Goal: Information Seeking & Learning: Stay updated

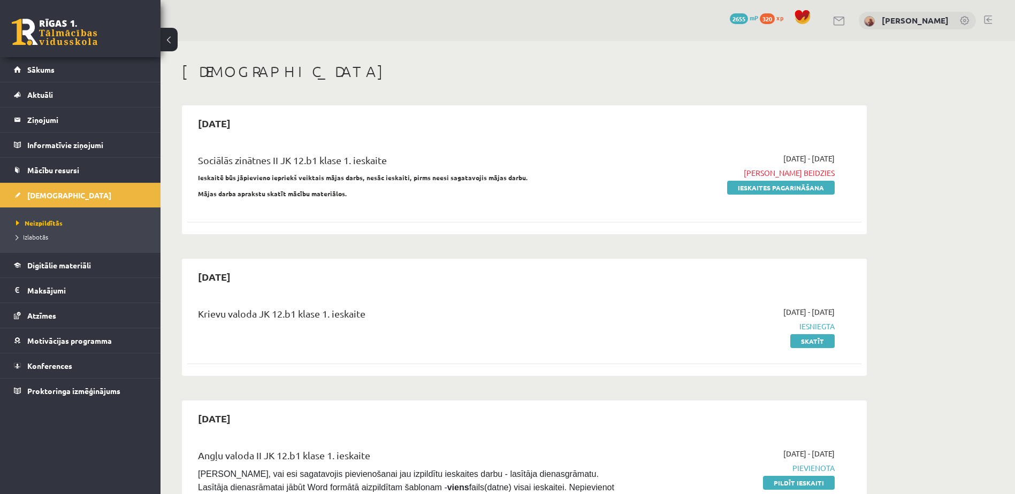
scroll to position [802, 0]
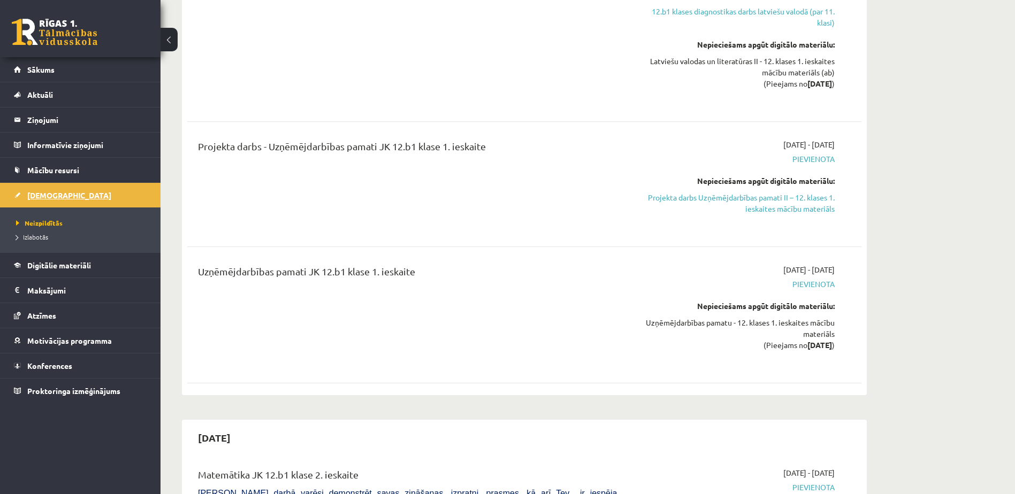
click at [96, 197] on link "[DEMOGRAPHIC_DATA]" at bounding box center [80, 195] width 133 height 25
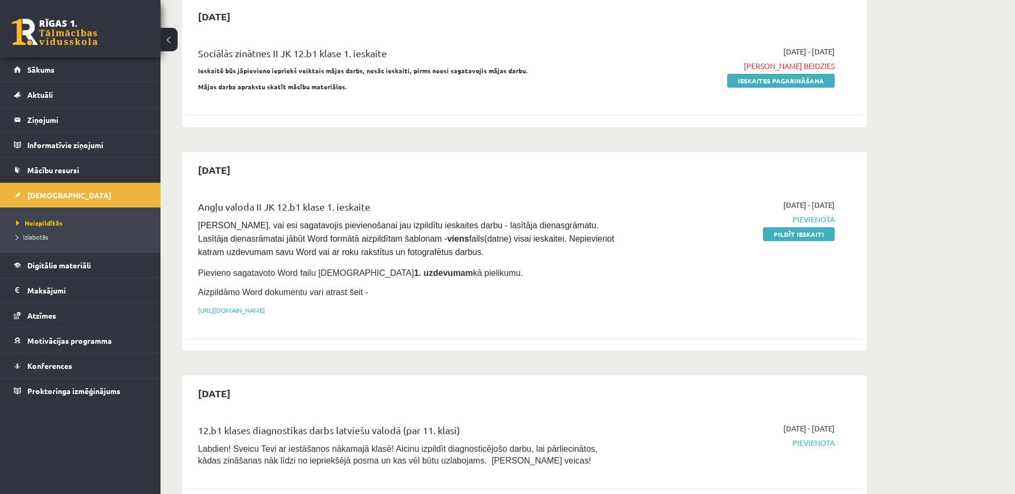
scroll to position [0, 0]
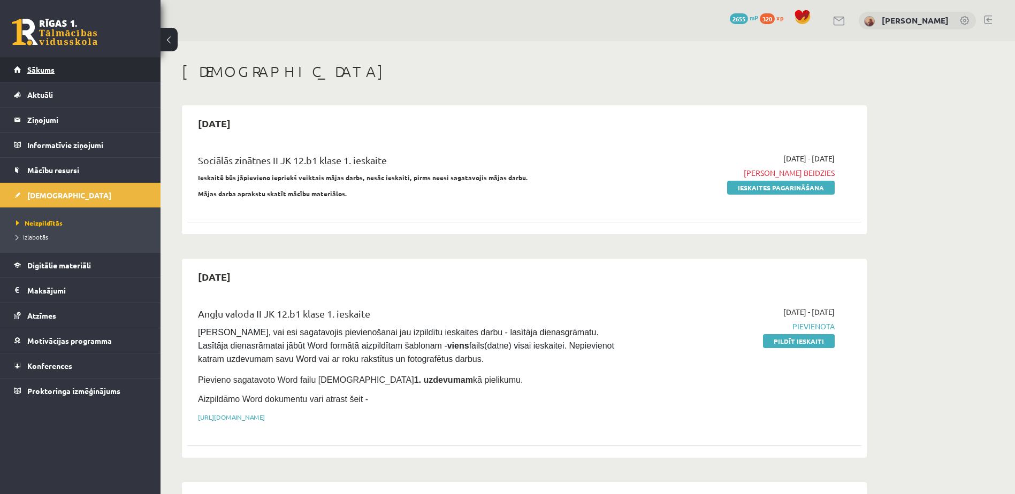
click at [42, 68] on span "Sākums" at bounding box center [40, 70] width 27 height 10
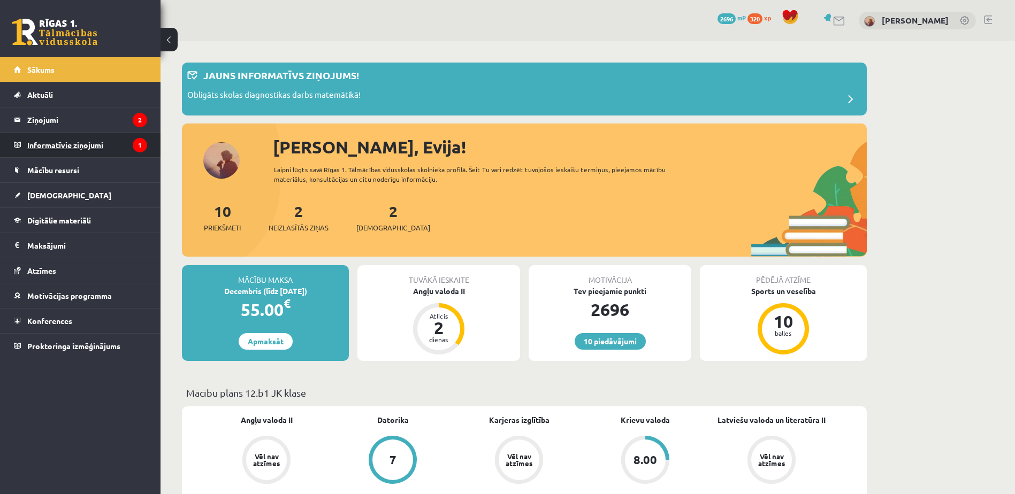
click at [53, 139] on legend "Informatīvie ziņojumi 1" at bounding box center [87, 145] width 120 height 25
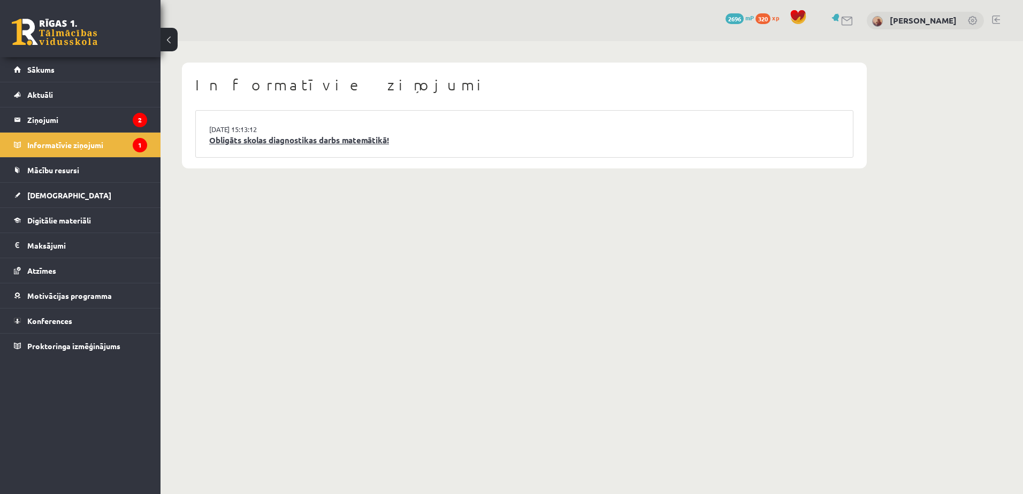
click at [338, 146] on link "Obligāts skolas diagnostikas darbs matemātikā!" at bounding box center [524, 140] width 630 height 12
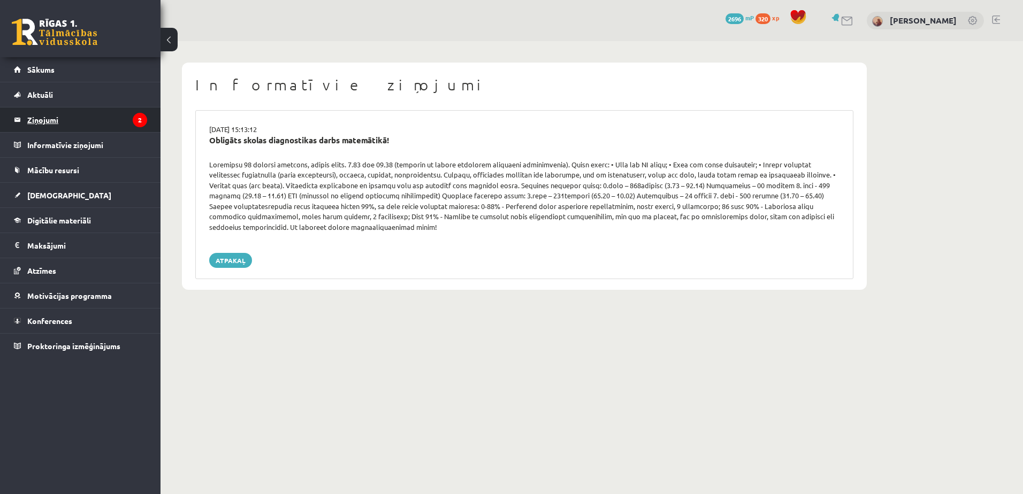
click at [51, 115] on legend "Ziņojumi 2" at bounding box center [87, 119] width 120 height 25
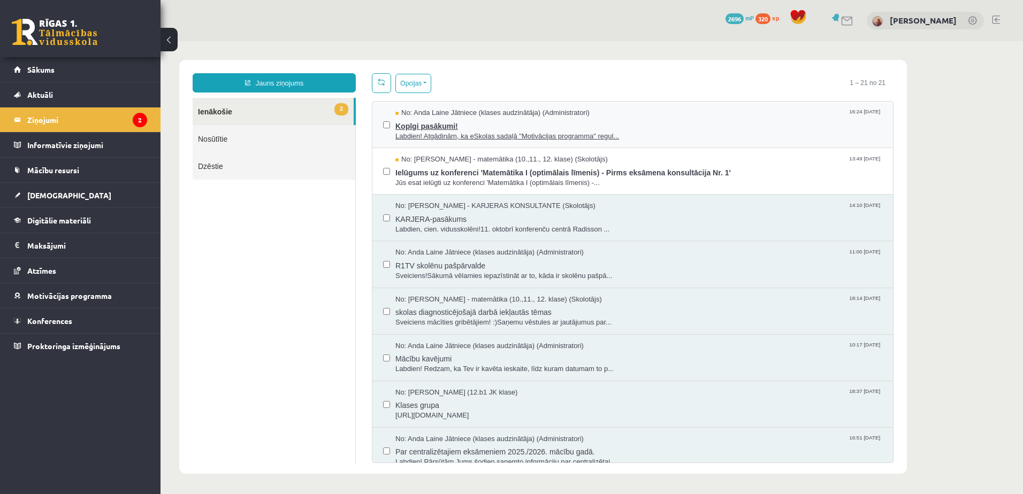
click at [445, 134] on span "Labdien! Atgādinām, ka eSkolas sadaļā "Motivācijas programma" regul..." at bounding box center [638, 137] width 487 height 10
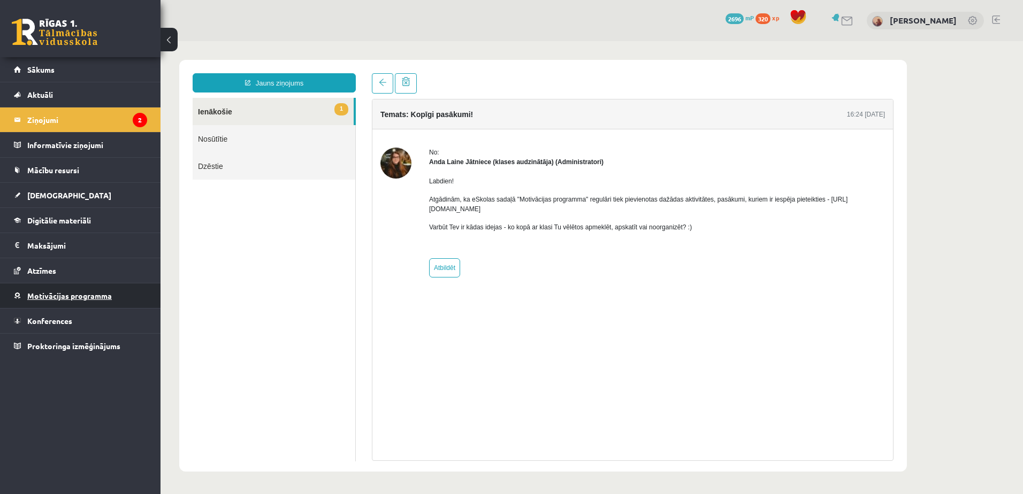
click at [71, 295] on span "Motivācijas programma" at bounding box center [69, 296] width 84 height 10
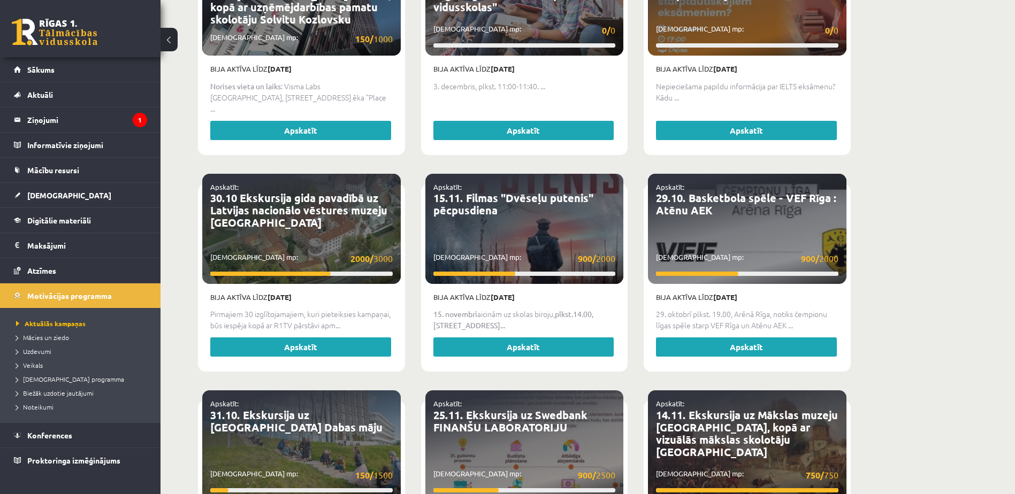
scroll to position [1284, 0]
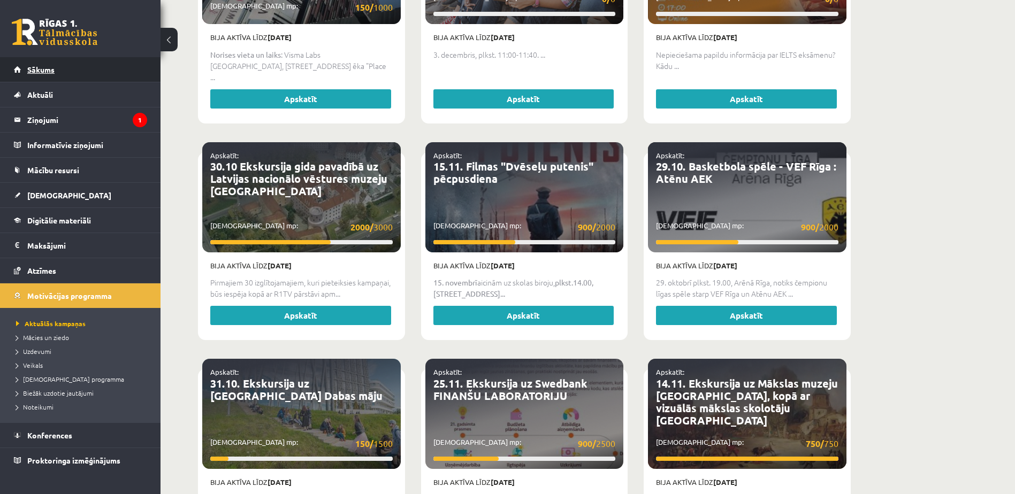
click at [53, 71] on span "Sākums" at bounding box center [40, 70] width 27 height 10
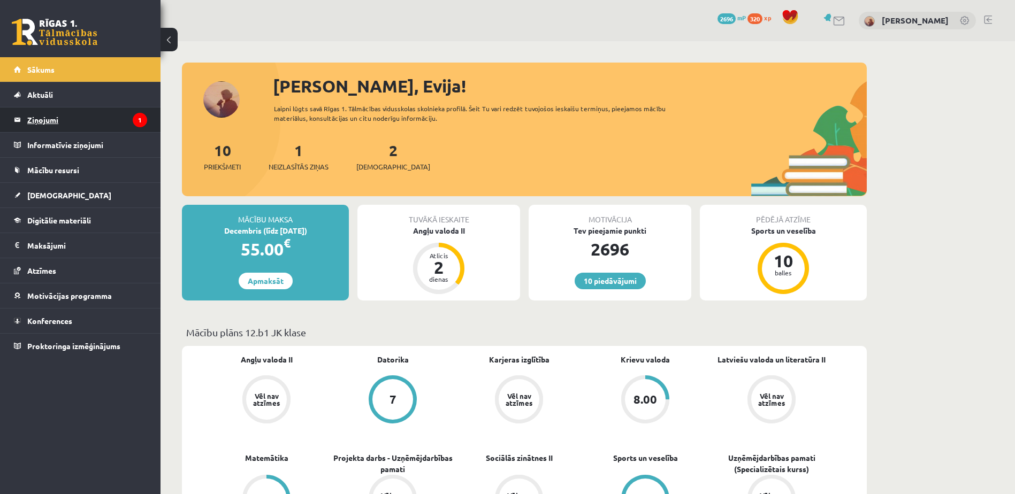
click at [40, 118] on legend "Ziņojumi 1" at bounding box center [87, 119] width 120 height 25
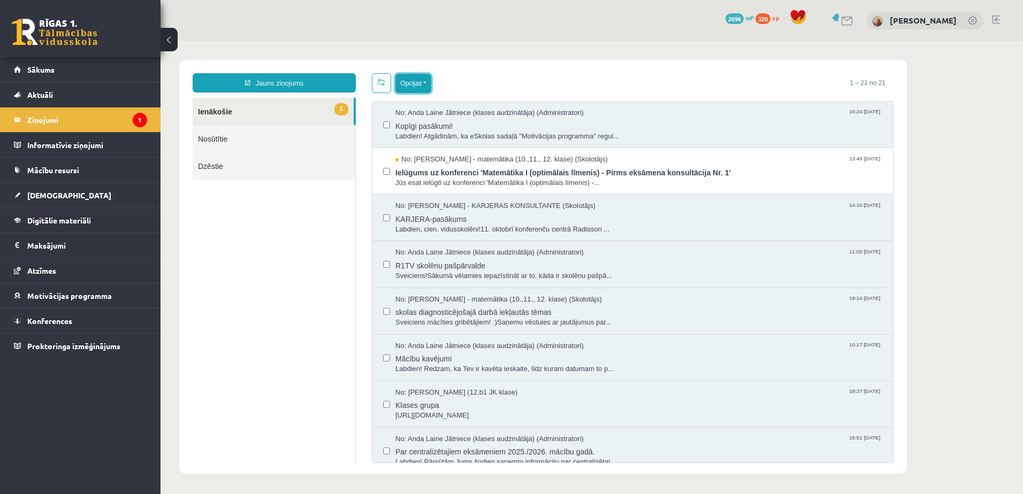
click at [407, 79] on button "Opcijas" at bounding box center [413, 83] width 36 height 19
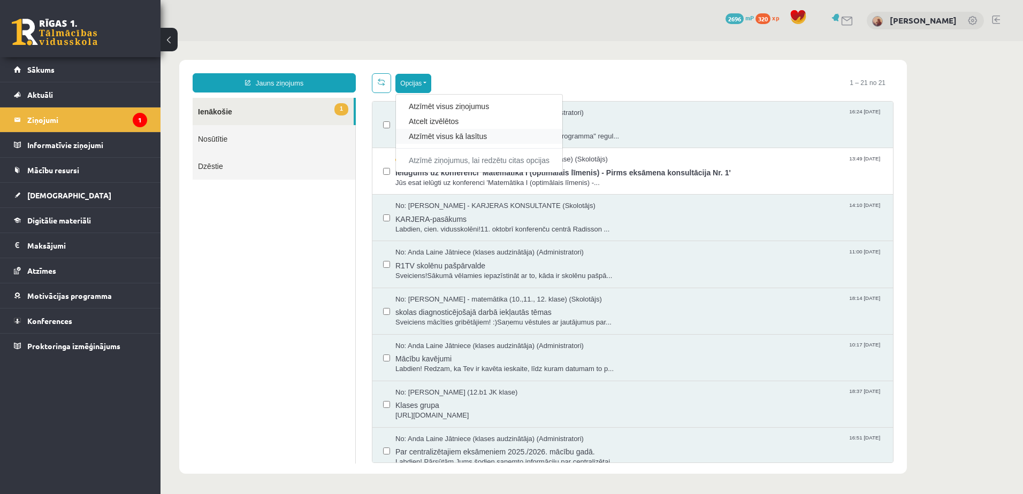
click at [426, 130] on div "Atzīmēt visus kā lasītus" at bounding box center [479, 136] width 166 height 15
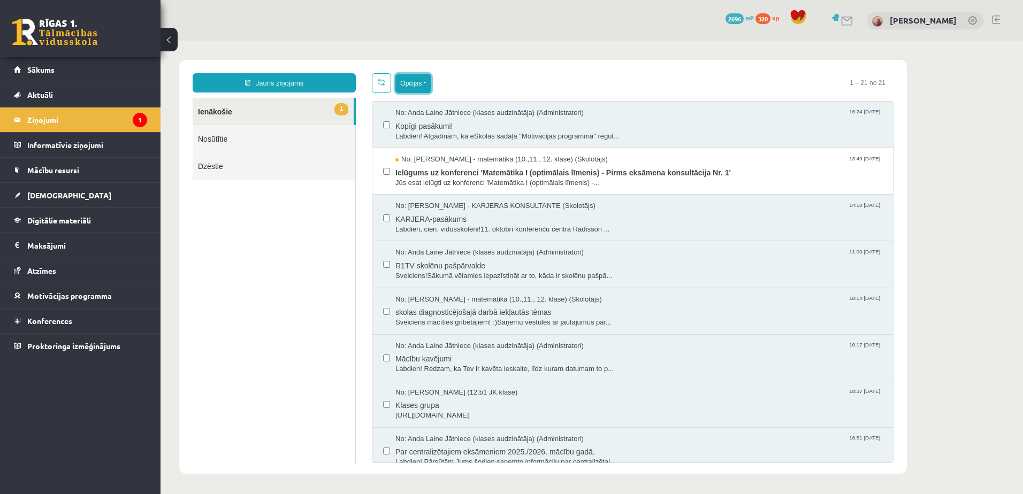
click at [426, 83] on button "Opcijas" at bounding box center [413, 83] width 36 height 19
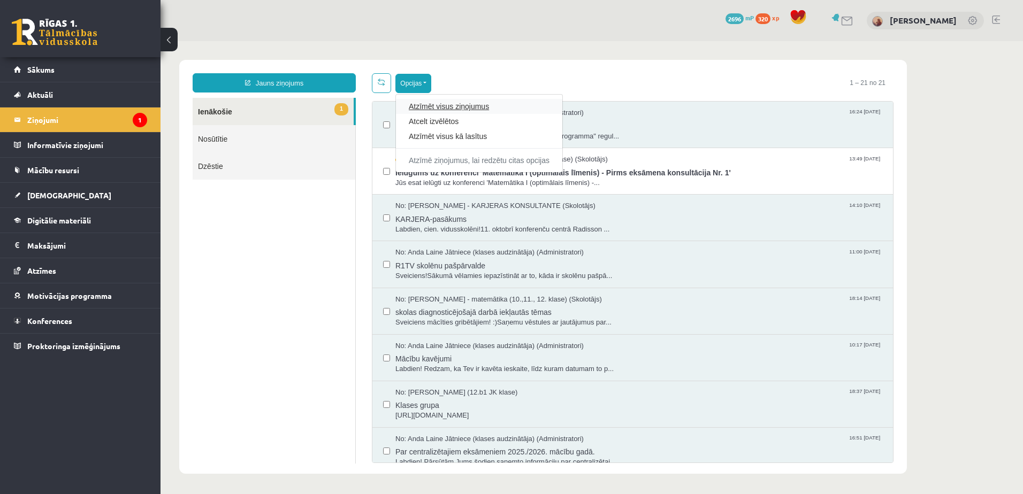
click at [449, 110] on link "Atzīmēt visus ziņojumus" at bounding box center [479, 106] width 141 height 11
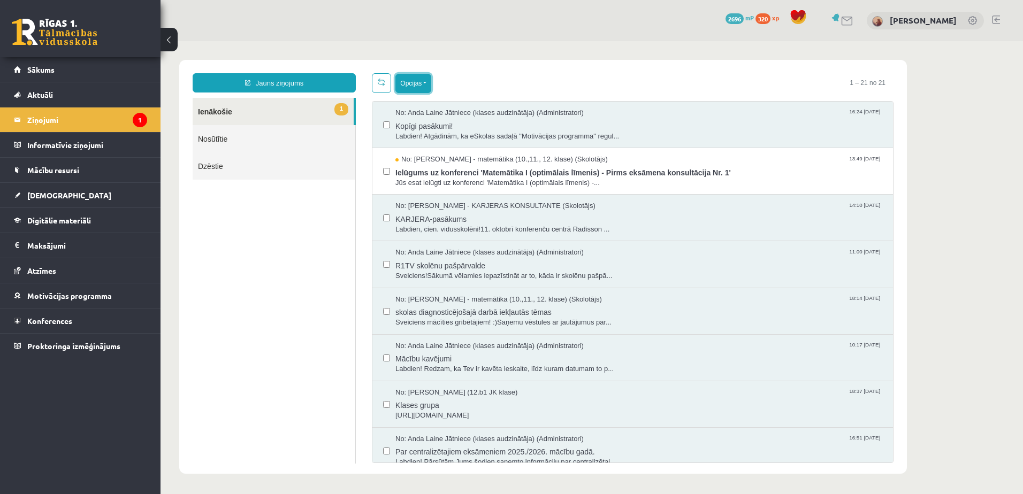
click at [429, 84] on button "Opcijas" at bounding box center [413, 83] width 36 height 19
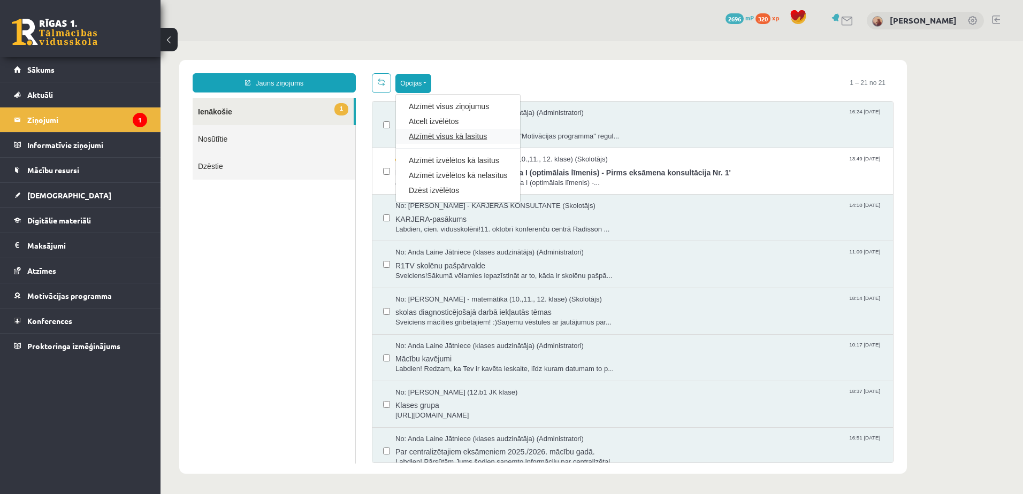
click at [462, 137] on link "Atzīmēt visus kā lasītus" at bounding box center [458, 136] width 98 height 11
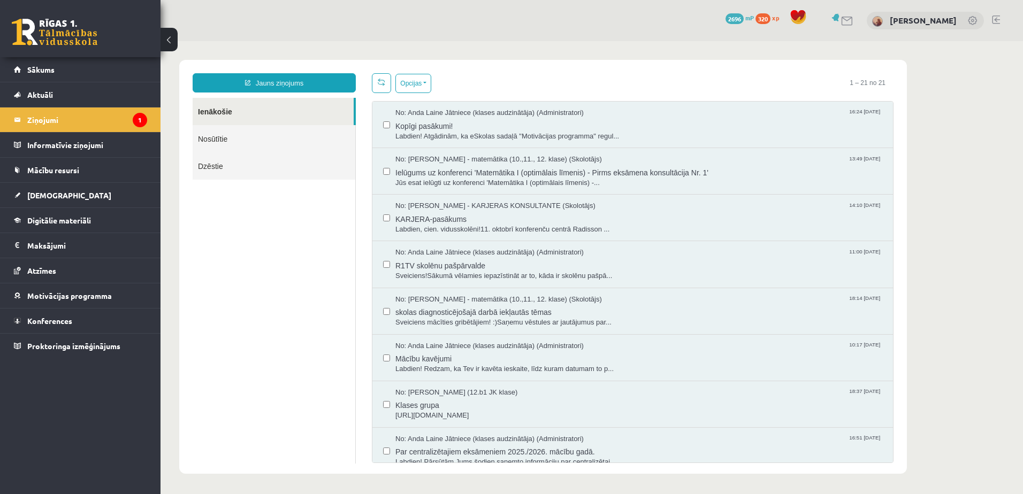
click at [387, 223] on div at bounding box center [386, 217] width 7 height 33
click at [388, 221] on label at bounding box center [386, 213] width 7 height 24
click at [425, 80] on button "Opcijas" at bounding box center [413, 83] width 36 height 19
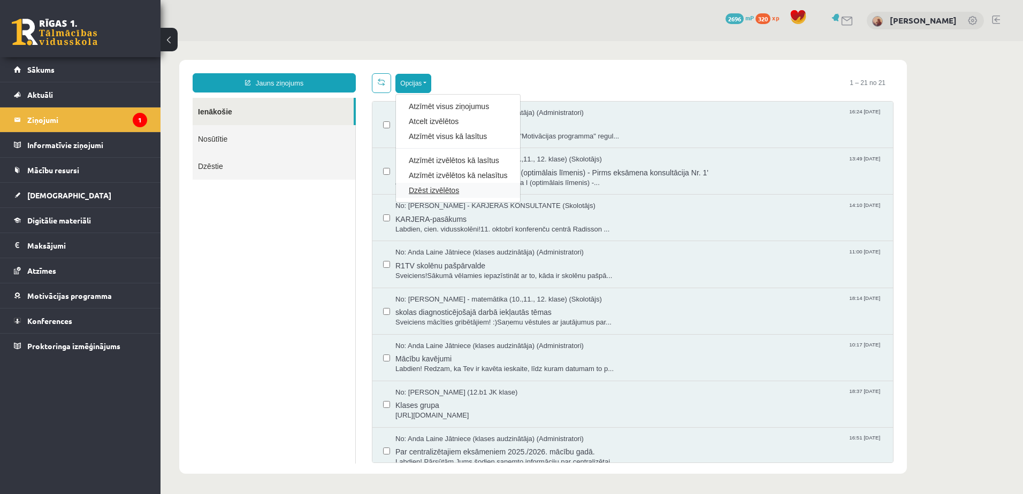
click at [443, 193] on link "Dzēst izvēlētos" at bounding box center [458, 190] width 98 height 11
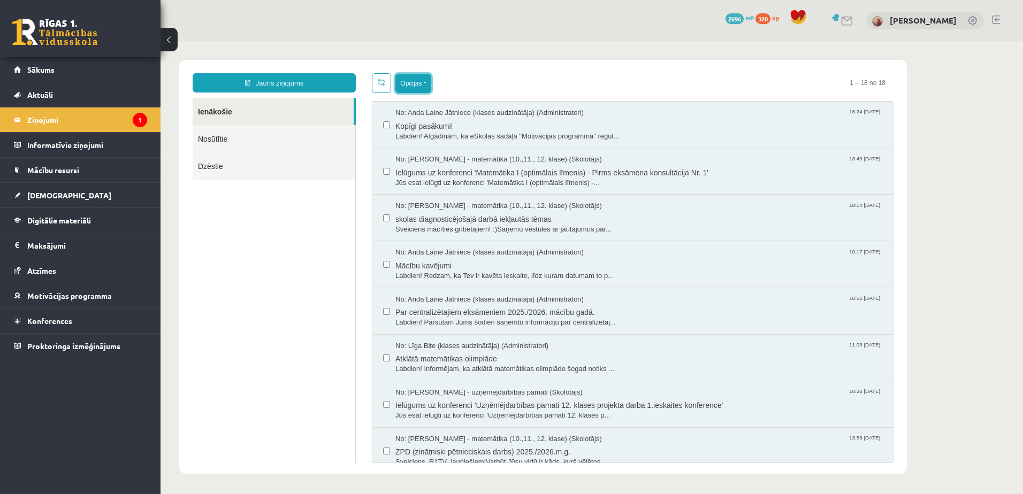
click at [420, 82] on button "Opcijas" at bounding box center [413, 83] width 36 height 19
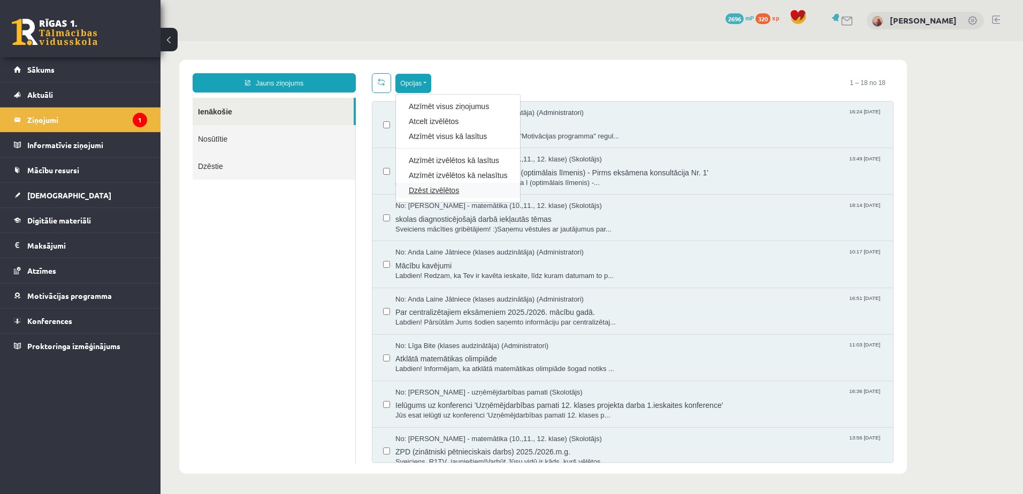
click at [445, 187] on link "Dzēst izvēlētos" at bounding box center [458, 190] width 98 height 11
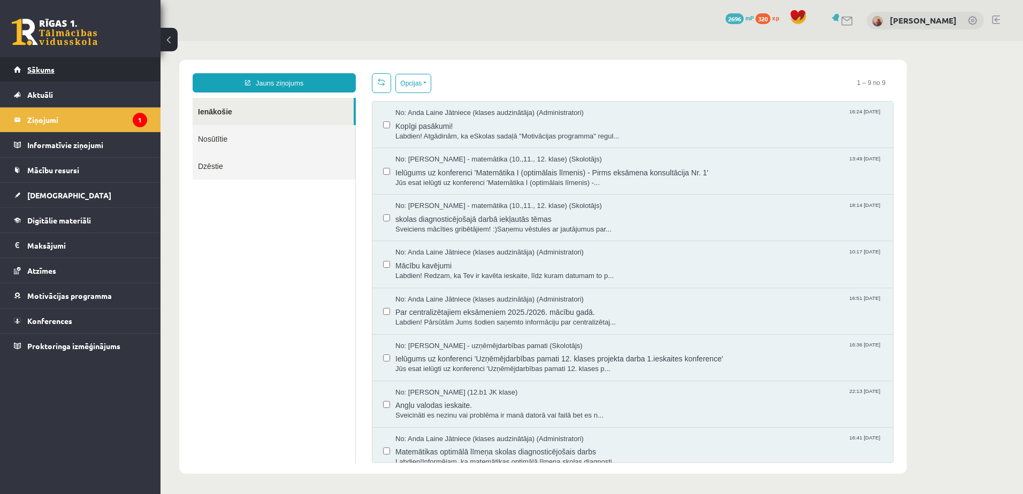
click at [40, 72] on span "Sākums" at bounding box center [40, 70] width 27 height 10
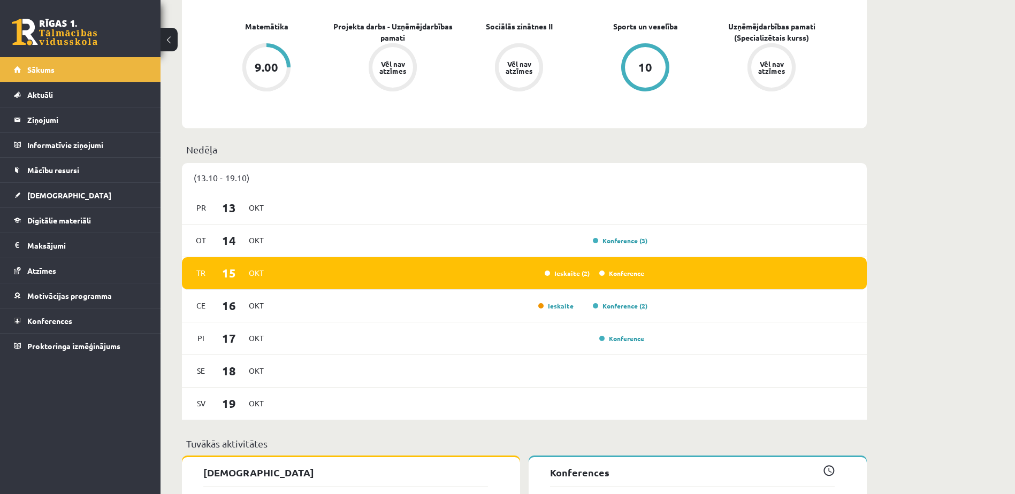
scroll to position [481, 0]
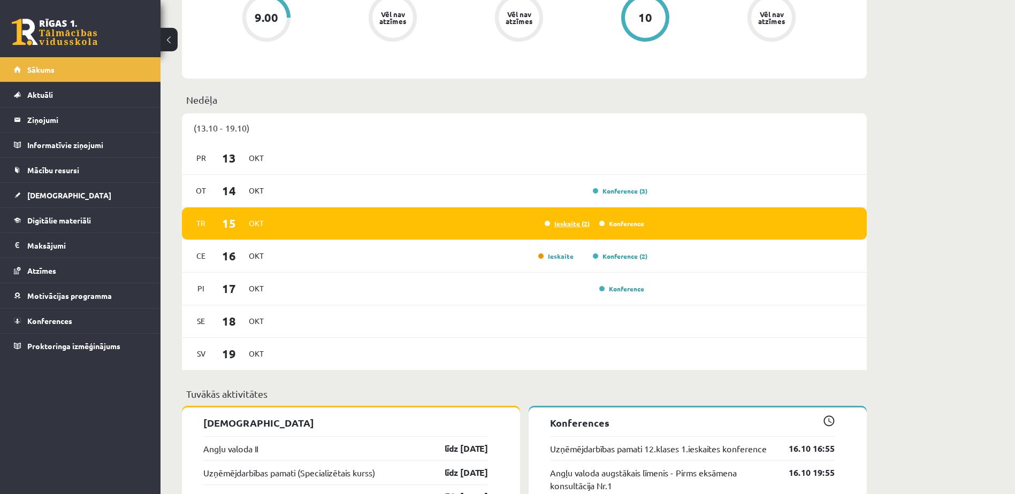
click at [580, 224] on link "Ieskaite (2)" at bounding box center [566, 223] width 45 height 9
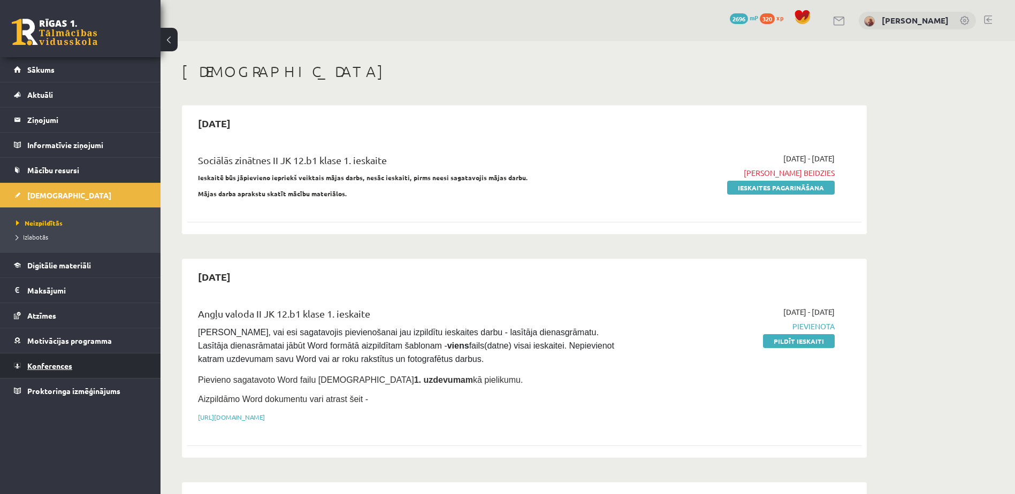
click at [62, 369] on span "Konferences" at bounding box center [49, 366] width 45 height 10
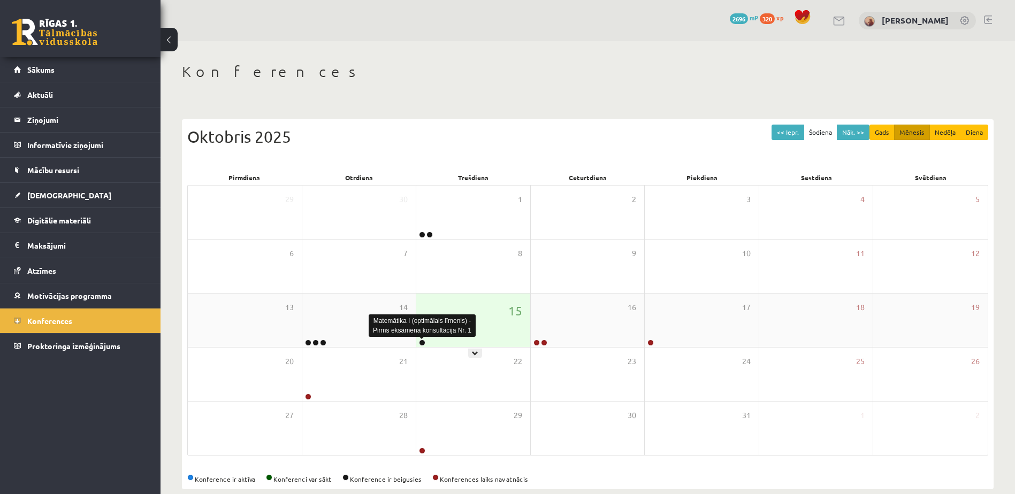
click at [419, 343] on link at bounding box center [422, 343] width 6 height 6
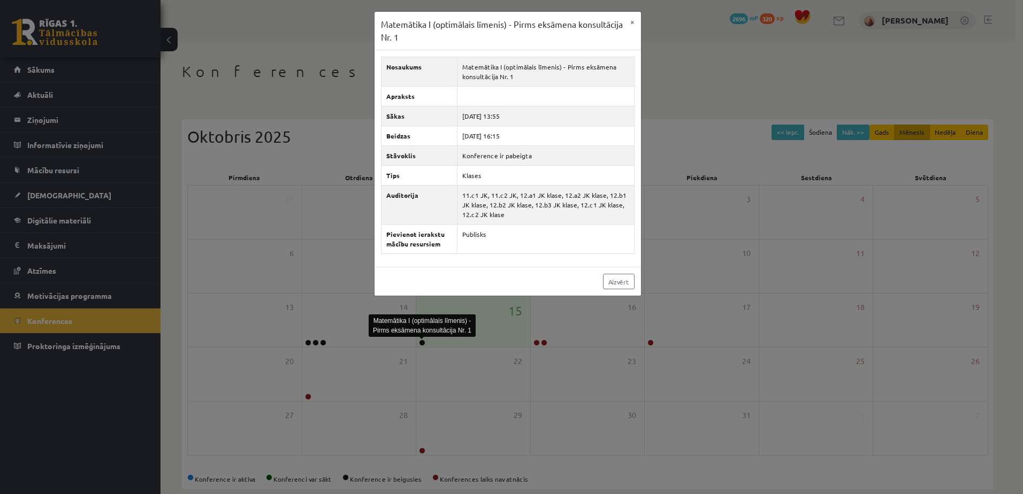
click at [432, 335] on div "Matemātika I (optimālais līmenis) - Pirms eksāmena konsultācija Nr. 1" at bounding box center [421, 325] width 107 height 22
click at [606, 283] on link "Aizvērt" at bounding box center [619, 282] width 32 height 16
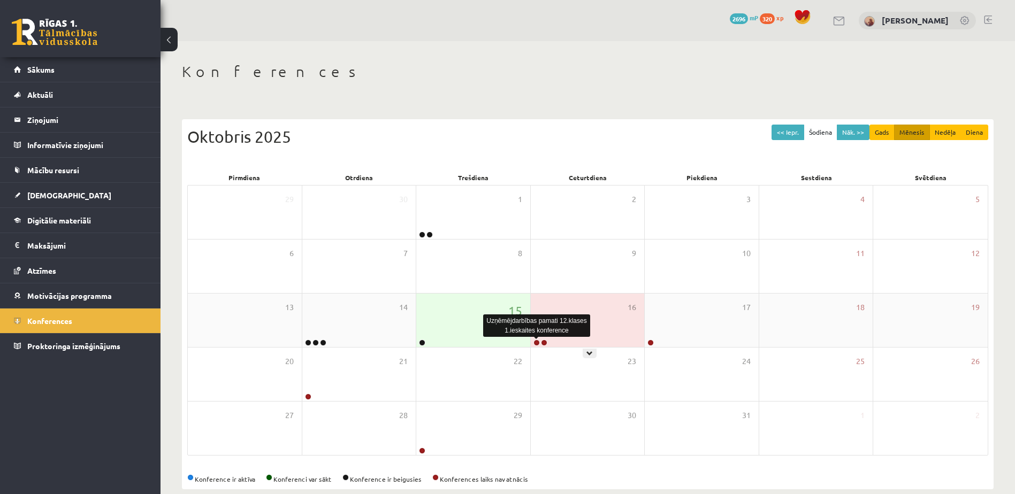
click at [539, 342] on link at bounding box center [536, 343] width 6 height 6
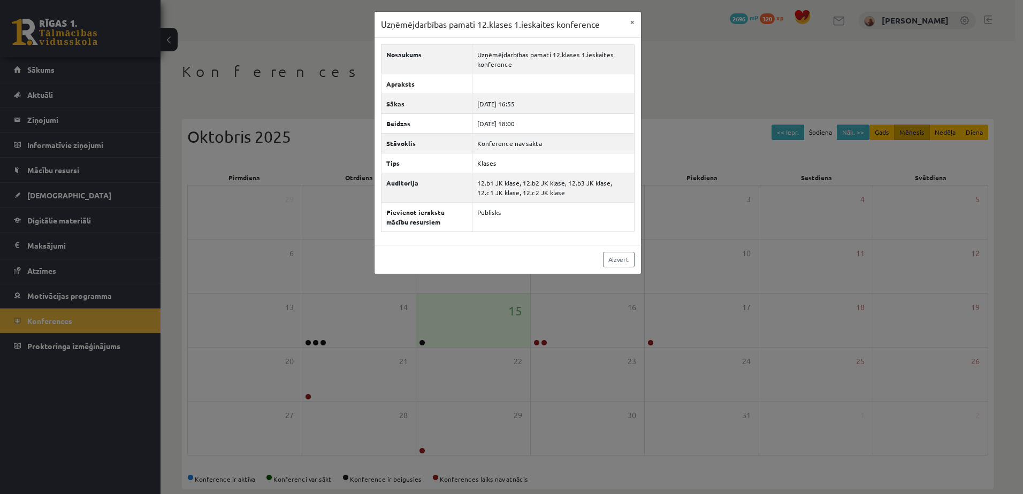
click at [551, 349] on div "Uzņēmējdarbības pamati 12.klases 1.ieskaites konference × Nosaukums Uzņēmējdarb…" at bounding box center [511, 247] width 1023 height 494
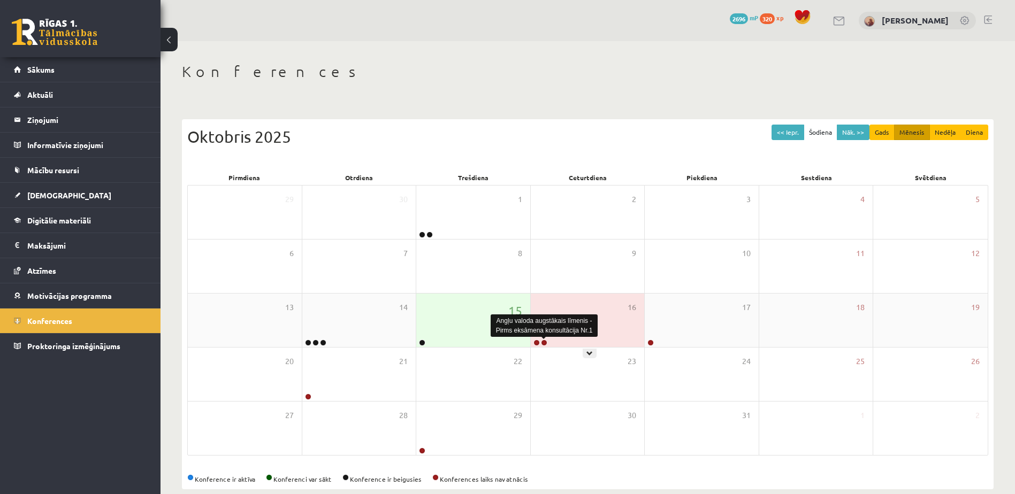
click at [543, 344] on link at bounding box center [544, 343] width 6 height 6
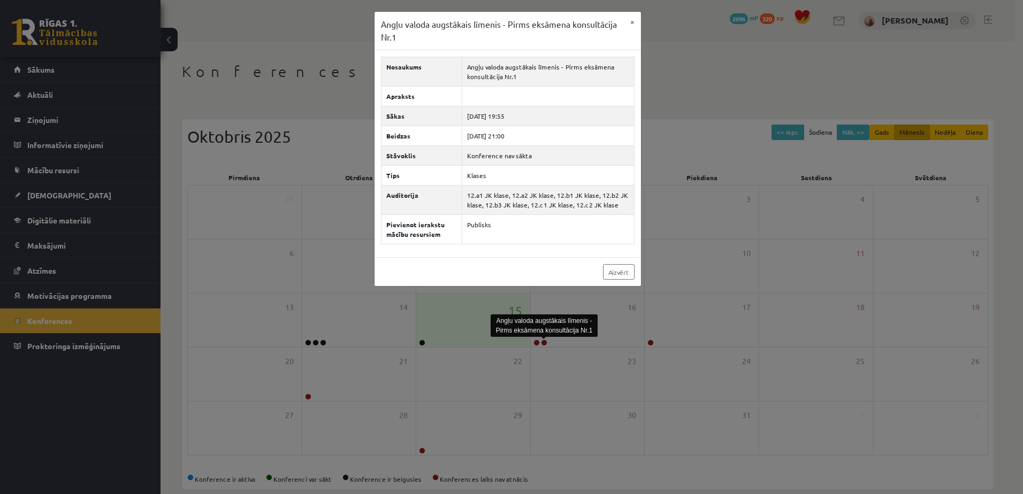
click at [543, 363] on div "Angļu valoda augstākais līmenis - Pirms eksāmena konsultācija Nr.1 × Nosaukums …" at bounding box center [511, 247] width 1023 height 494
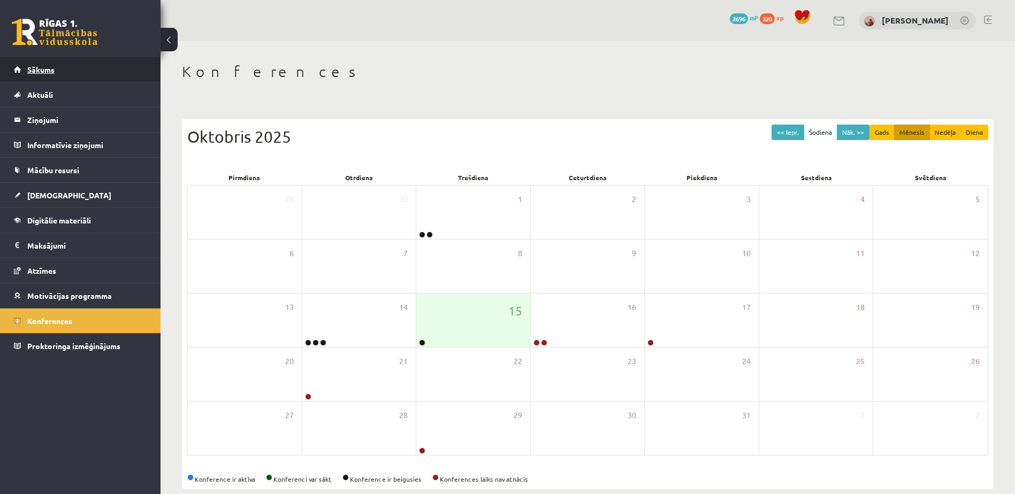
click at [33, 73] on span "Sākums" at bounding box center [40, 70] width 27 height 10
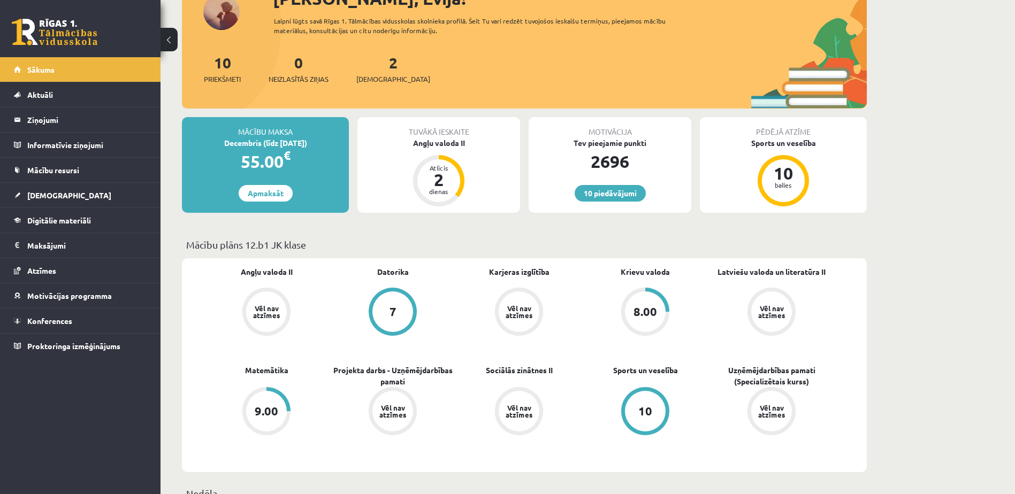
scroll to position [106, 0]
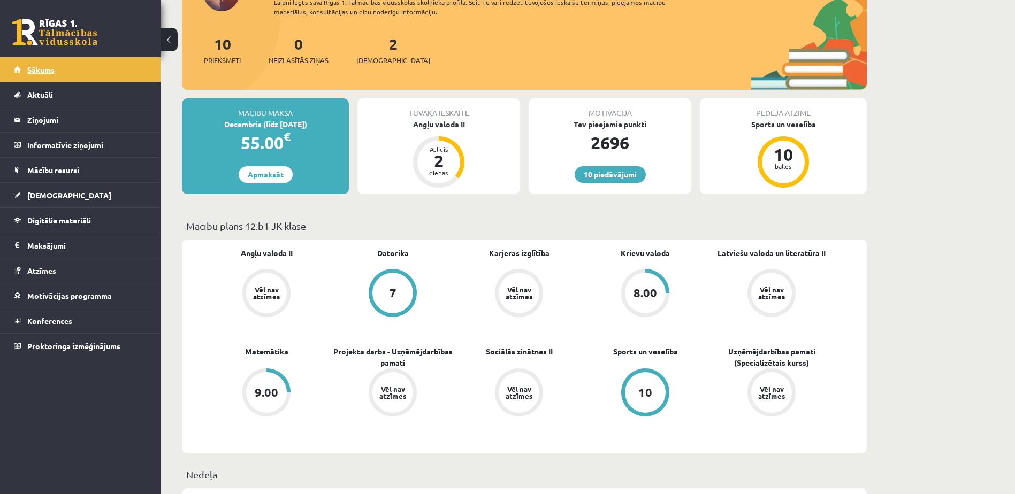
click at [34, 72] on span "Sākums" at bounding box center [40, 70] width 27 height 10
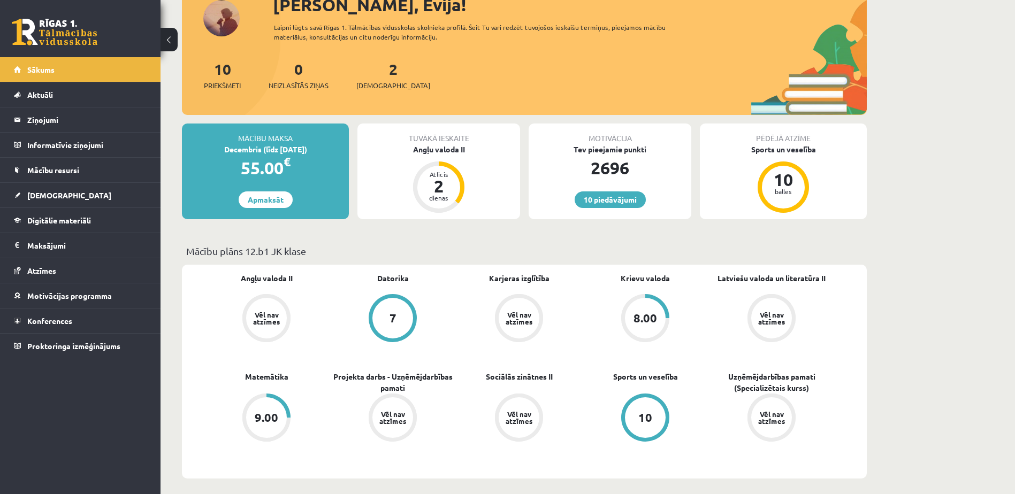
scroll to position [53, 0]
